Goal: Transaction & Acquisition: Purchase product/service

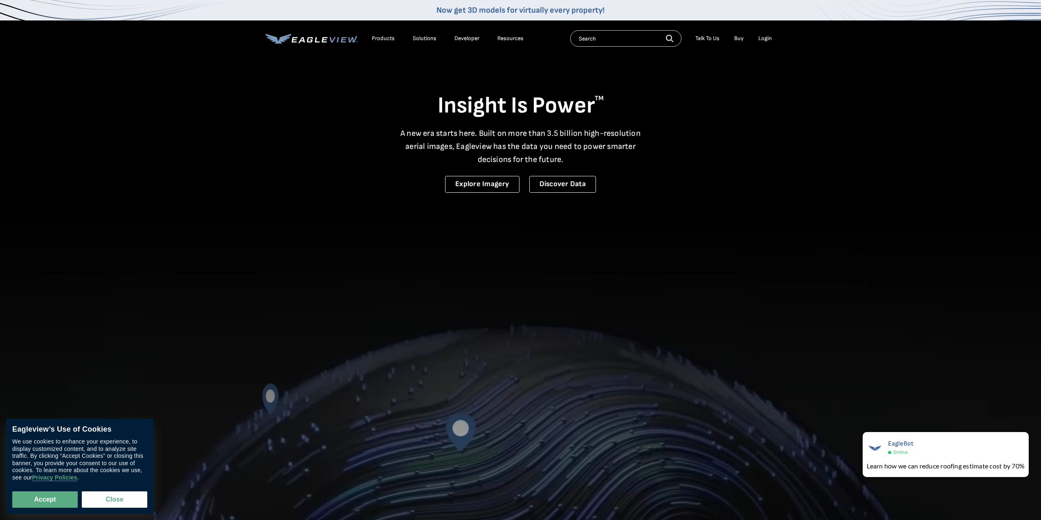
click at [767, 37] on div "Login" at bounding box center [766, 38] width 14 height 7
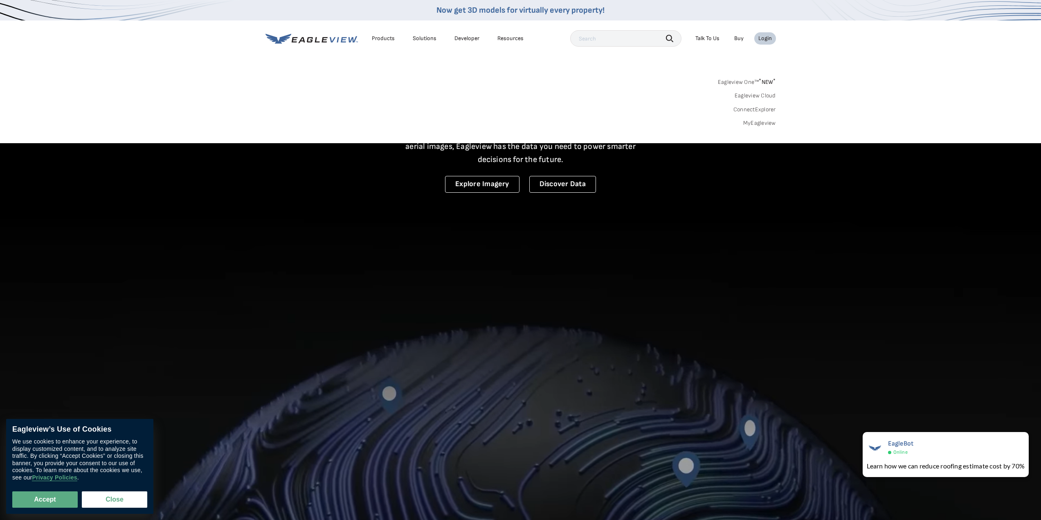
click at [764, 40] on div "Login" at bounding box center [766, 38] width 14 height 7
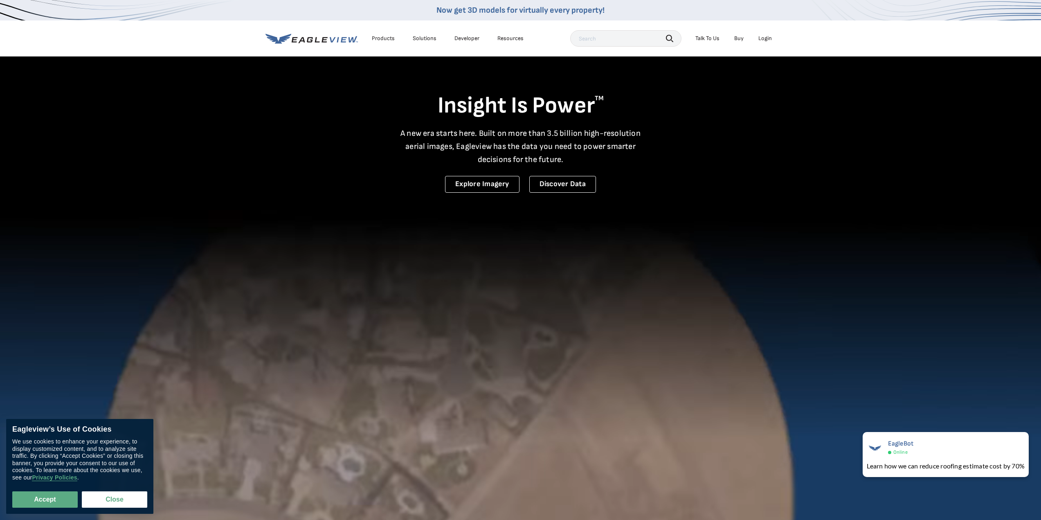
click at [766, 39] on div "Login" at bounding box center [766, 38] width 14 height 7
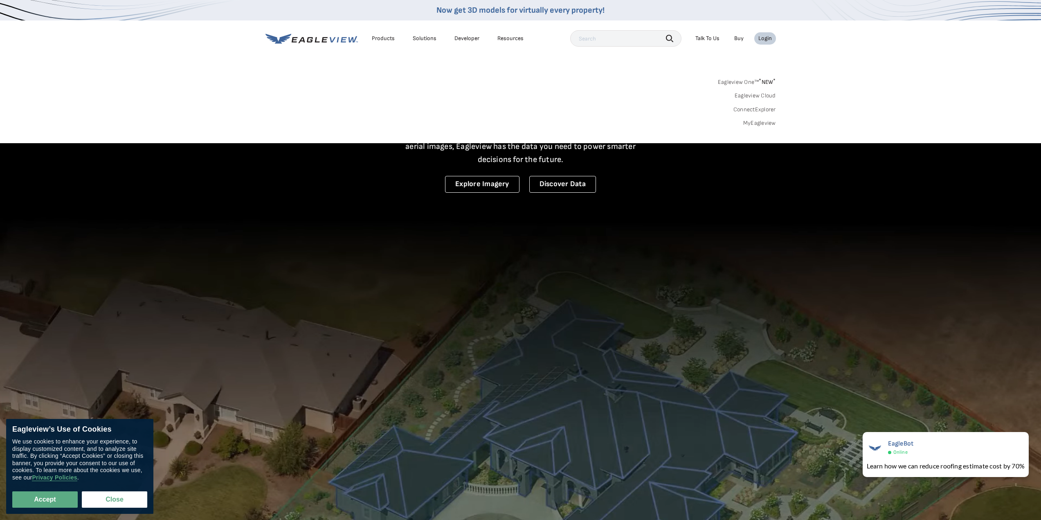
click at [759, 97] on link "Eagleview Cloud" at bounding box center [755, 95] width 41 height 7
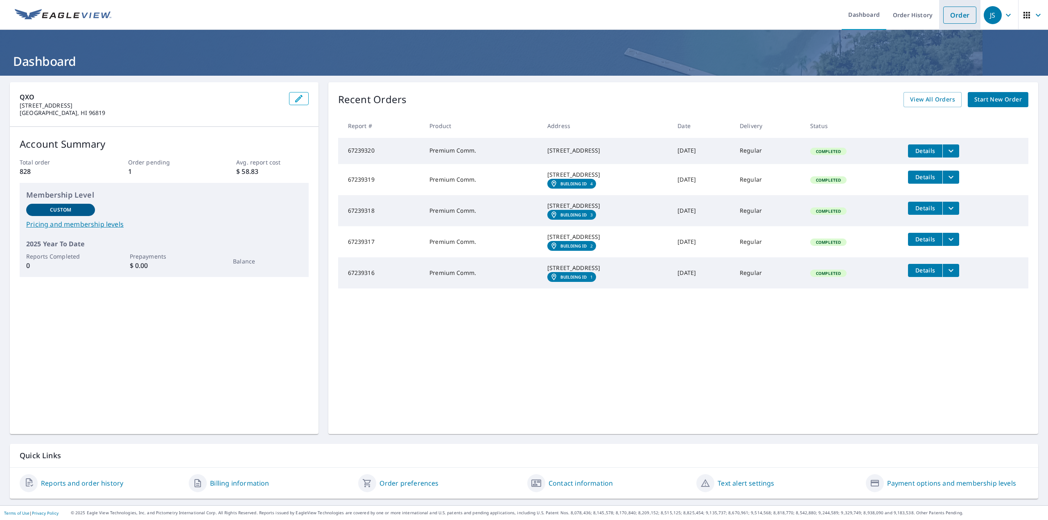
click at [948, 19] on link "Order" at bounding box center [959, 15] width 33 height 17
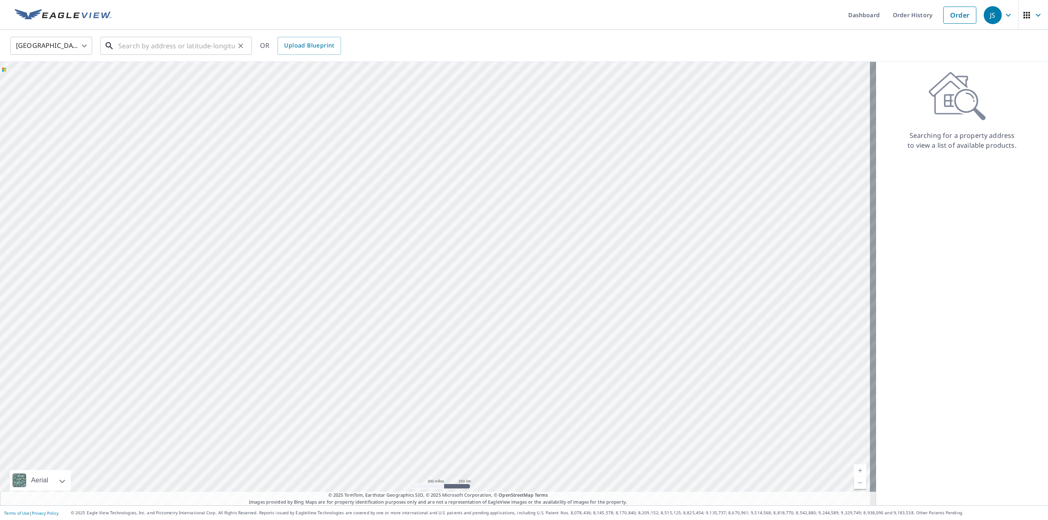
click at [186, 47] on input "text" at bounding box center [176, 45] width 117 height 23
click at [162, 69] on span "4970 Pepelani Loop" at bounding box center [181, 70] width 128 height 10
type input "4970 Pepelani Loop Princeville, HI 96722"
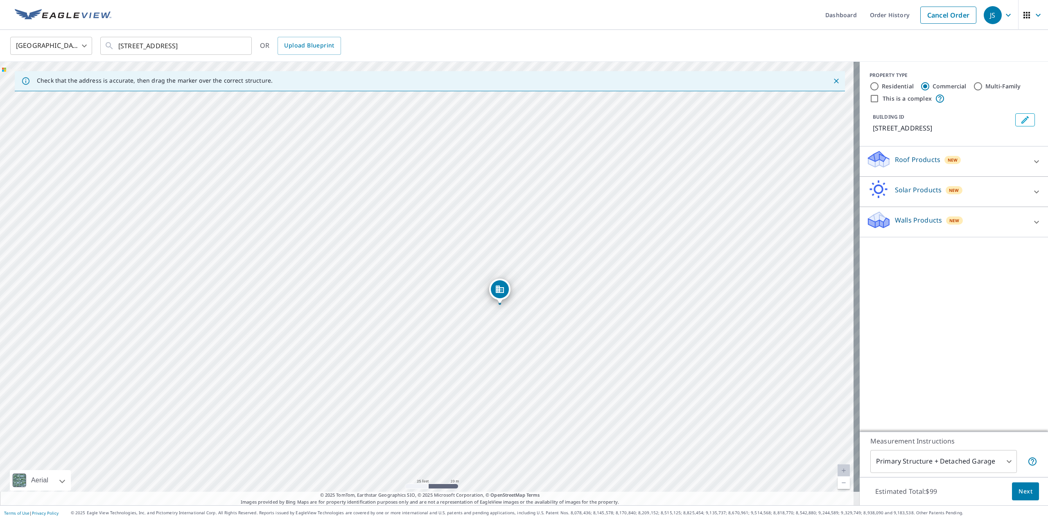
drag, startPoint x: 466, startPoint y: 295, endPoint x: 435, endPoint y: 268, distance: 41.2
click at [435, 268] on div "4970 Pepelani Loop Princeville, HI 96722" at bounding box center [429, 284] width 859 height 444
drag, startPoint x: 503, startPoint y: 296, endPoint x: 543, endPoint y: 280, distance: 42.2
drag, startPoint x: 423, startPoint y: 273, endPoint x: 377, endPoint y: 314, distance: 62.0
click at [869, 101] on input "This is a complex" at bounding box center [874, 99] width 10 height 10
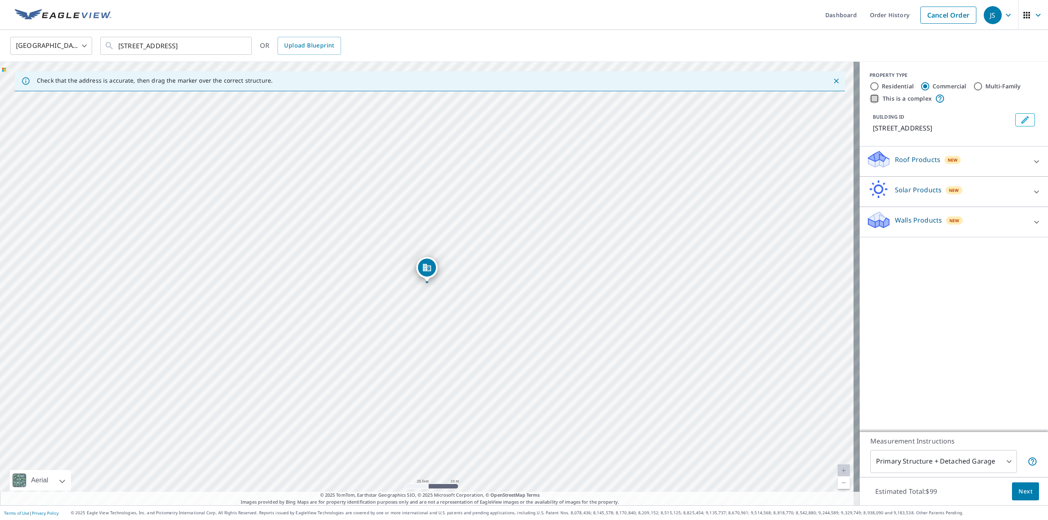
checkbox input "true"
type input "4"
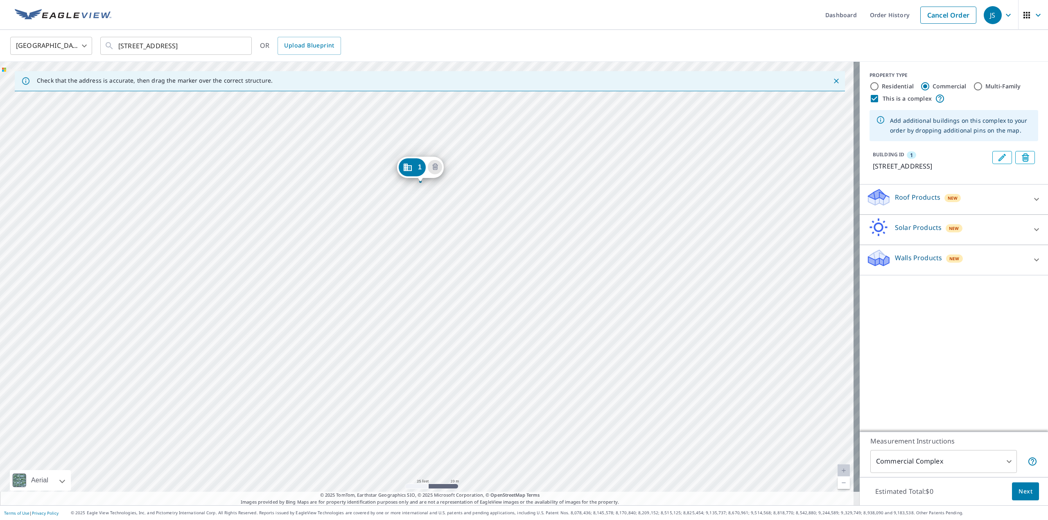
drag, startPoint x: 421, startPoint y: 268, endPoint x: 415, endPoint y: 168, distance: 100.9
click at [446, 382] on div "1 4970 Pepelani Loop Princeville, HI 96722" at bounding box center [429, 284] width 859 height 444
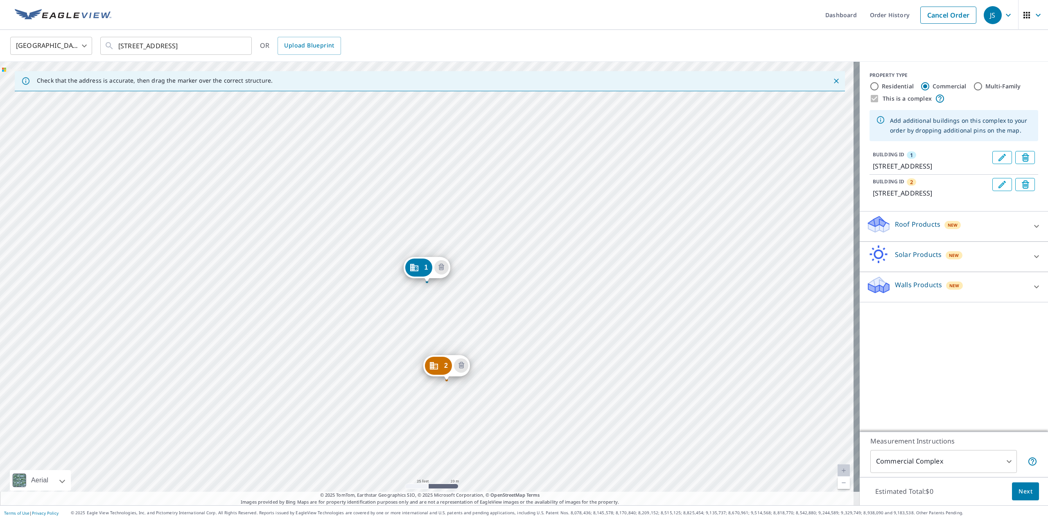
click at [1001, 238] on div "Roof Products New" at bounding box center [946, 226] width 160 height 23
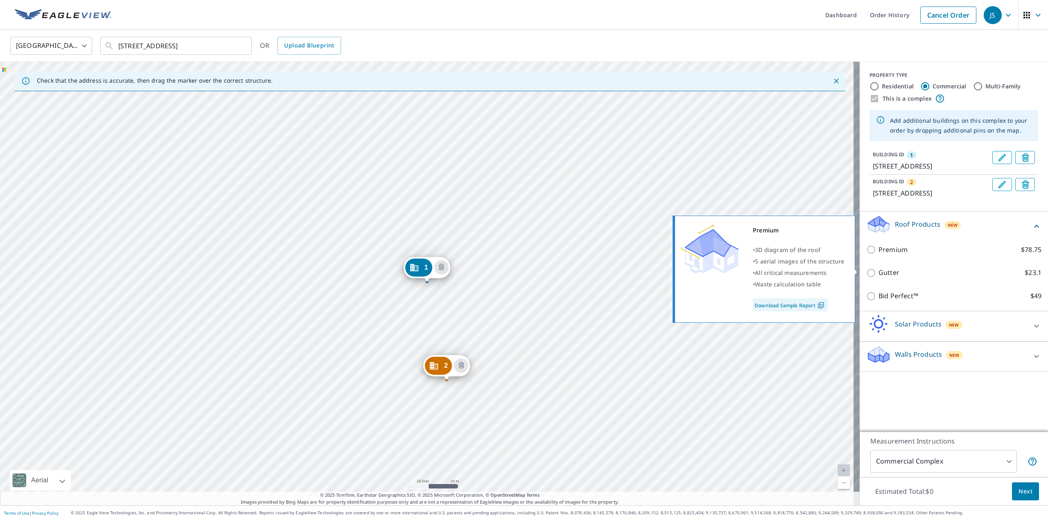
click at [878, 255] on p "Premium" at bounding box center [892, 250] width 29 height 10
click at [878, 255] on input "Premium $78.75" at bounding box center [872, 250] width 12 height 10
checkbox input "true"
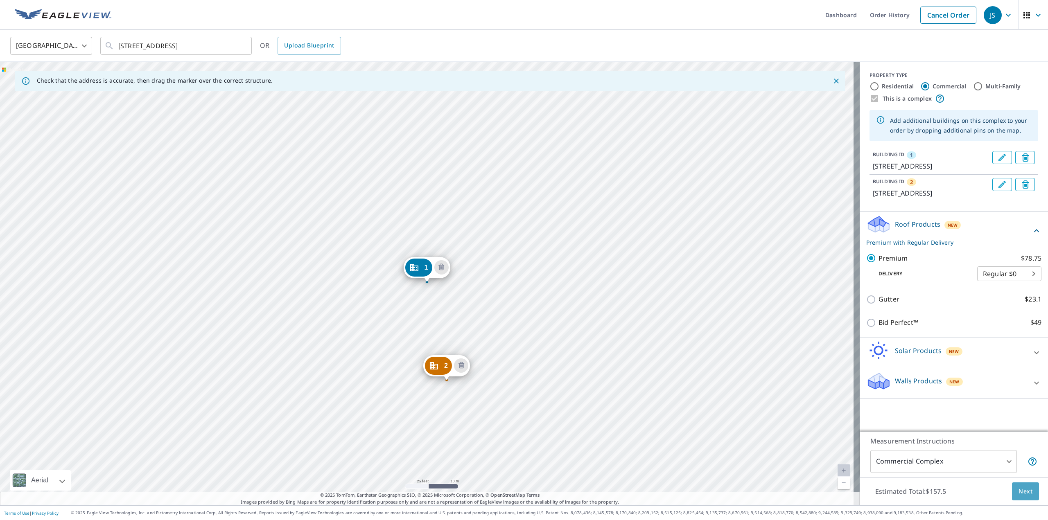
click at [1018, 487] on span "Next" at bounding box center [1025, 492] width 14 height 10
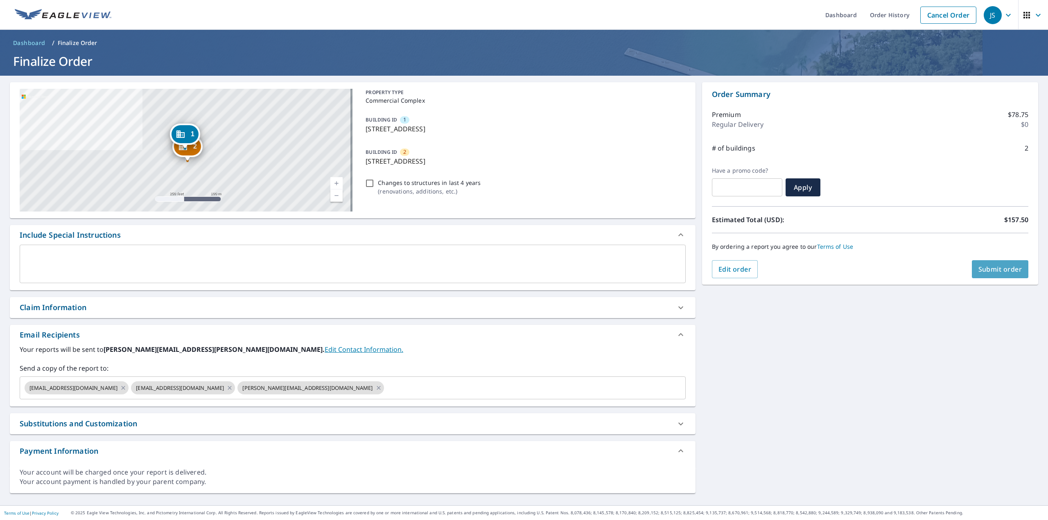
click at [1002, 265] on span "Submit order" at bounding box center [1000, 269] width 44 height 9
checkbox input "true"
